Goal: Transaction & Acquisition: Book appointment/travel/reservation

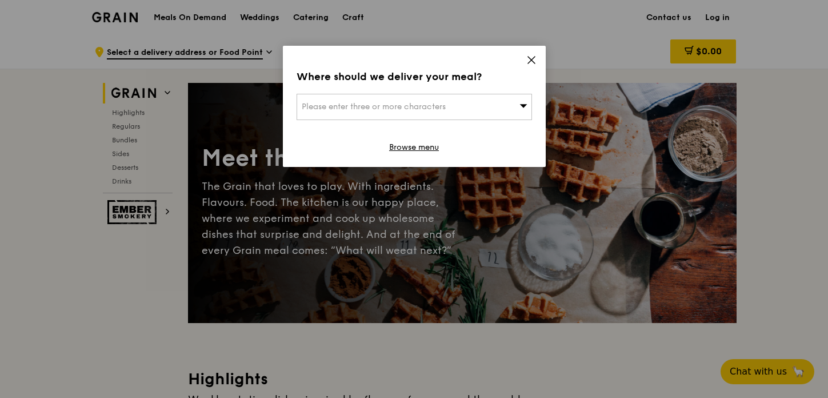
click at [534, 59] on icon at bounding box center [531, 60] width 10 height 10
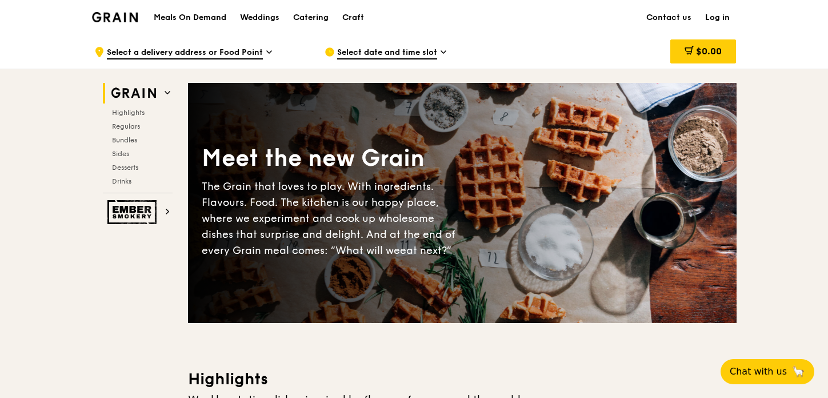
click at [197, 21] on h1 "Meals On Demand" at bounding box center [190, 17] width 73 height 11
click at [307, 15] on div "Catering" at bounding box center [310, 18] width 35 height 34
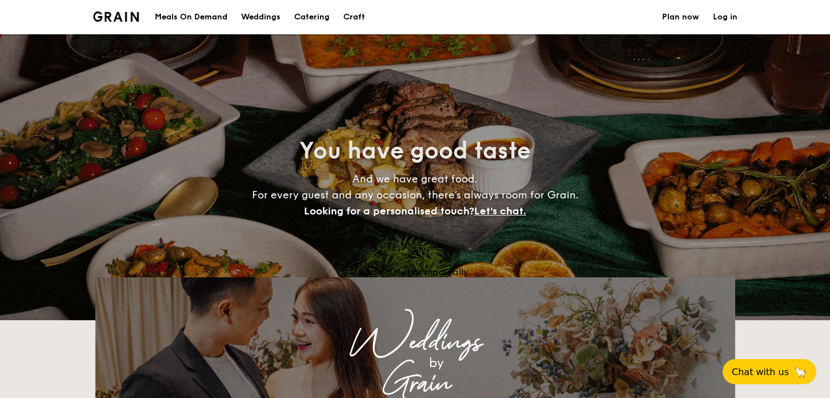
select select
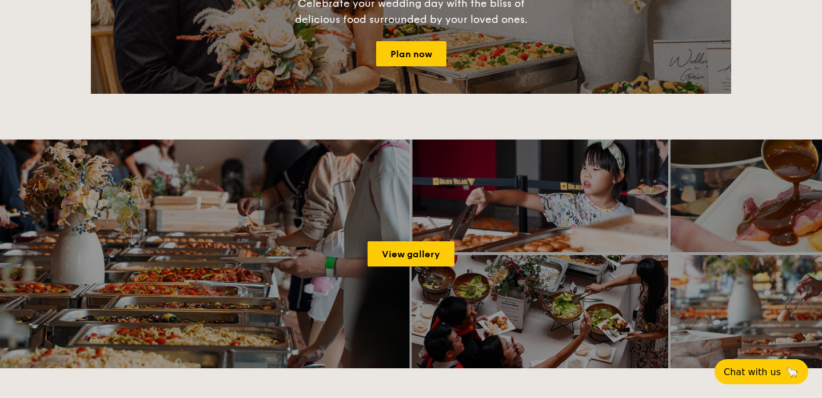
scroll to position [1459, 0]
